Goal: Information Seeking & Learning: Learn about a topic

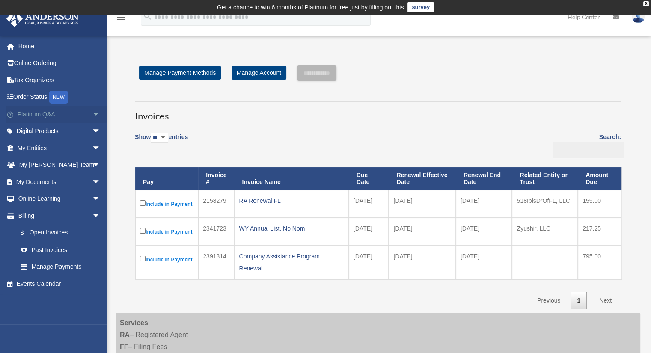
click at [43, 115] on link "Platinum Q&A arrow_drop_down" at bounding box center [59, 114] width 107 height 17
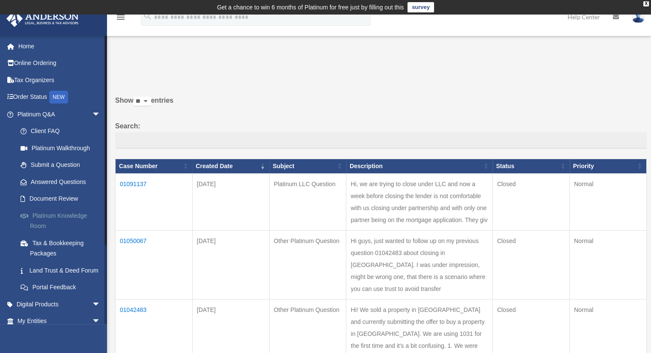
click at [76, 221] on link "Platinum Knowledge Room" at bounding box center [62, 220] width 101 height 27
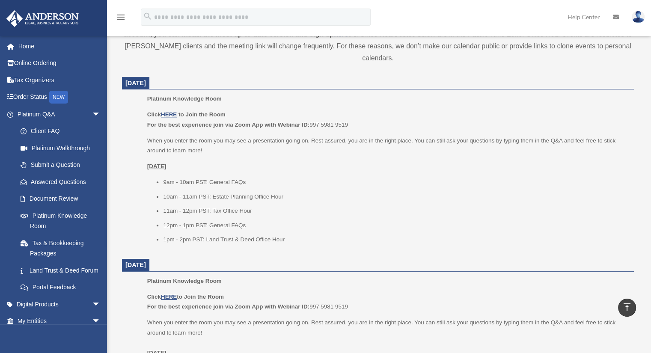
scroll to position [342, 0]
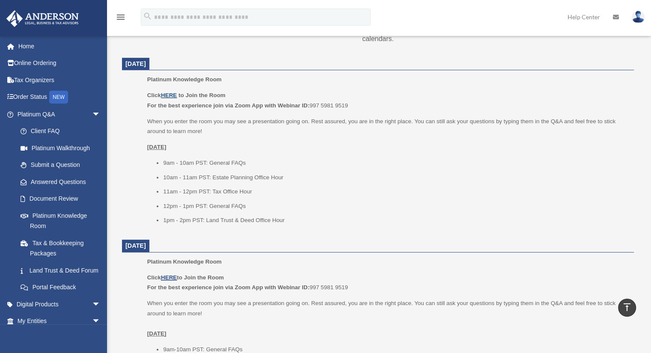
click at [167, 92] on u "HERE" at bounding box center [169, 95] width 16 height 6
